Goal: Find specific page/section: Find specific page/section

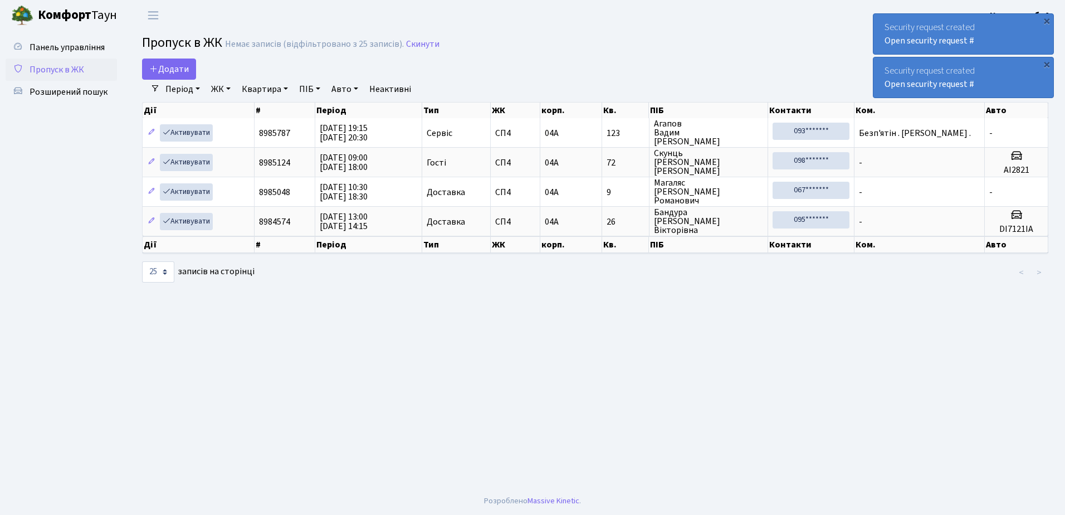
select select "25"
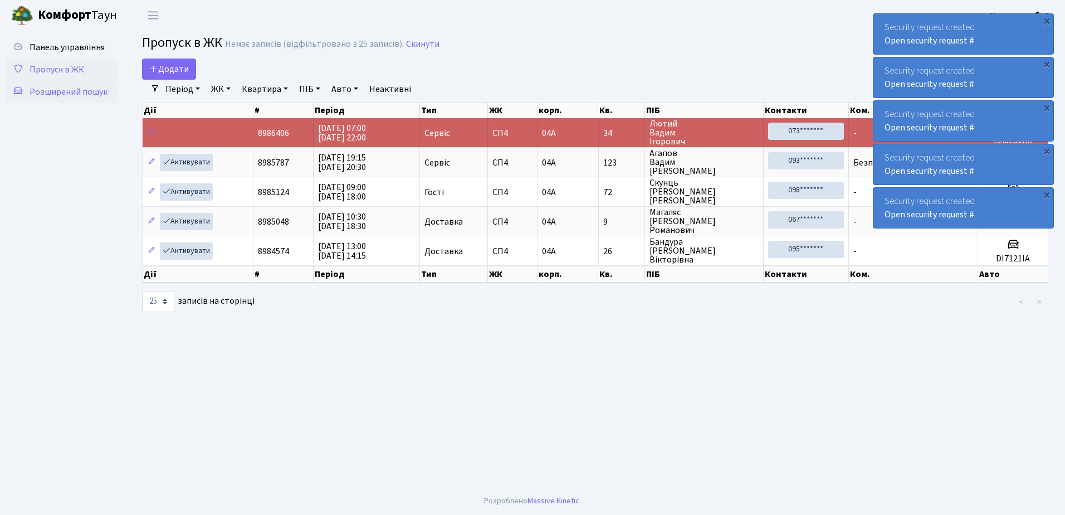
click at [65, 93] on span "Розширений пошук" at bounding box center [69, 92] width 78 height 12
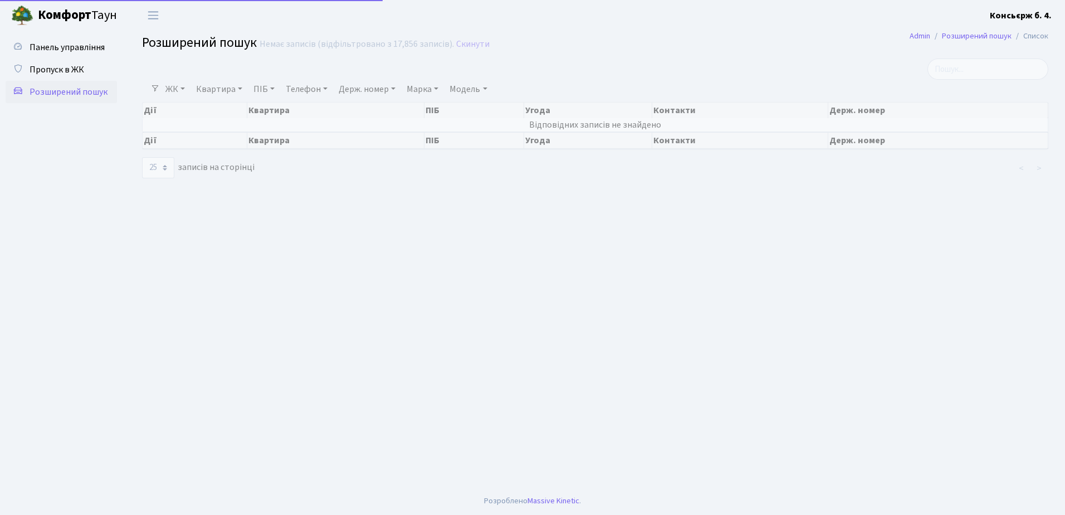
select select "25"
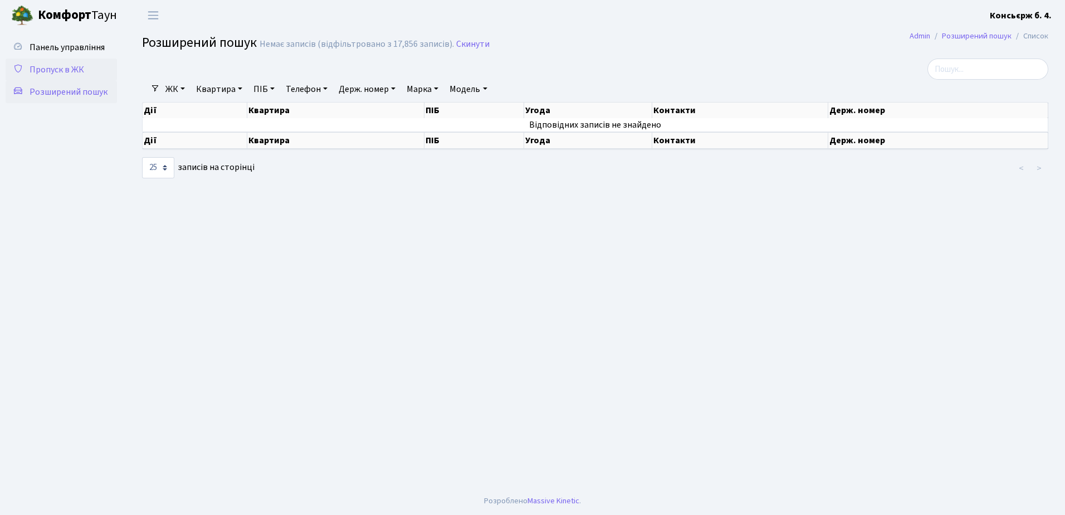
click at [61, 69] on span "Пропуск в ЖК" at bounding box center [57, 70] width 55 height 12
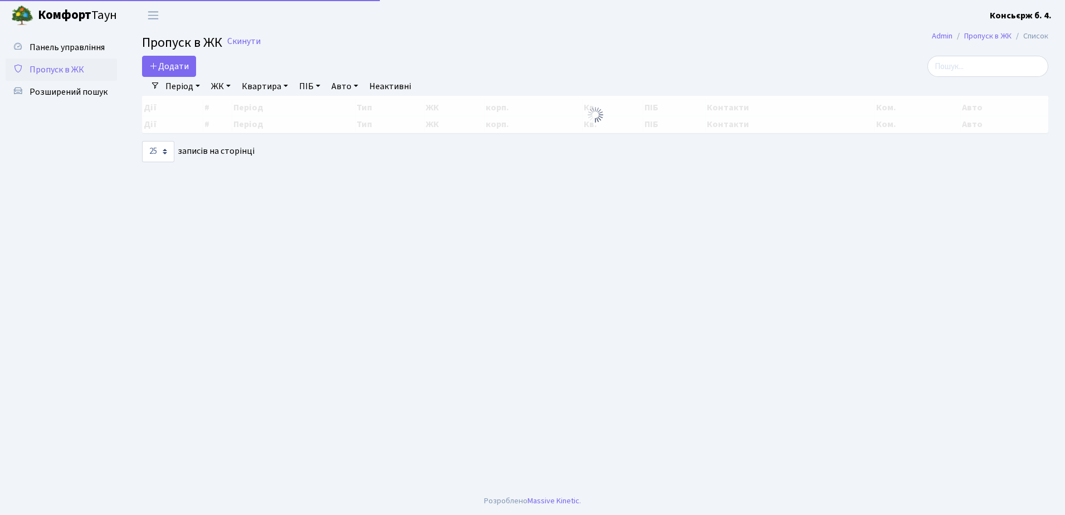
select select "25"
